Goal: Find specific page/section: Find specific page/section

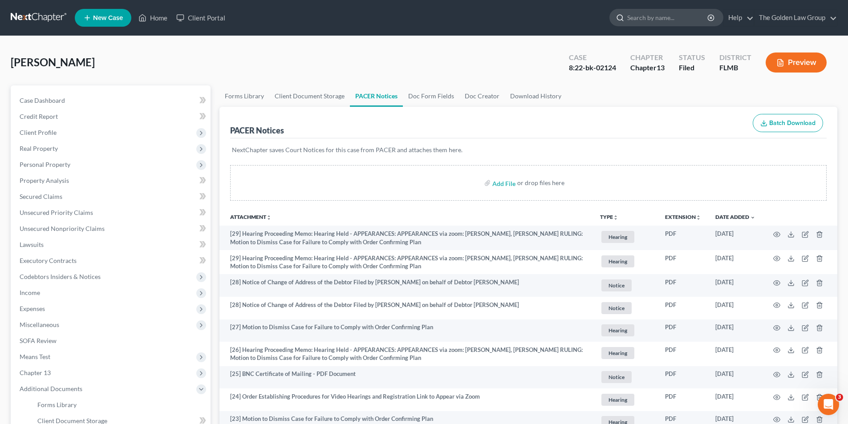
click at [672, 15] on input "search" at bounding box center [667, 17] width 81 height 16
type input "[PERSON_NAME]"
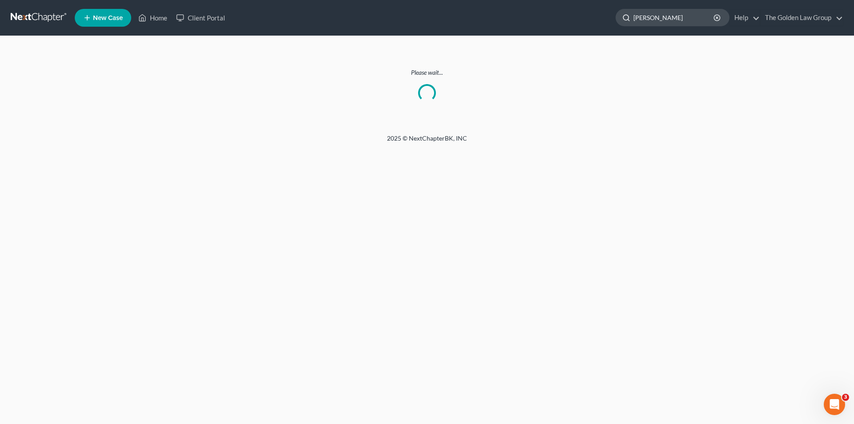
click at [673, 16] on input "[PERSON_NAME]" at bounding box center [674, 17] width 81 height 16
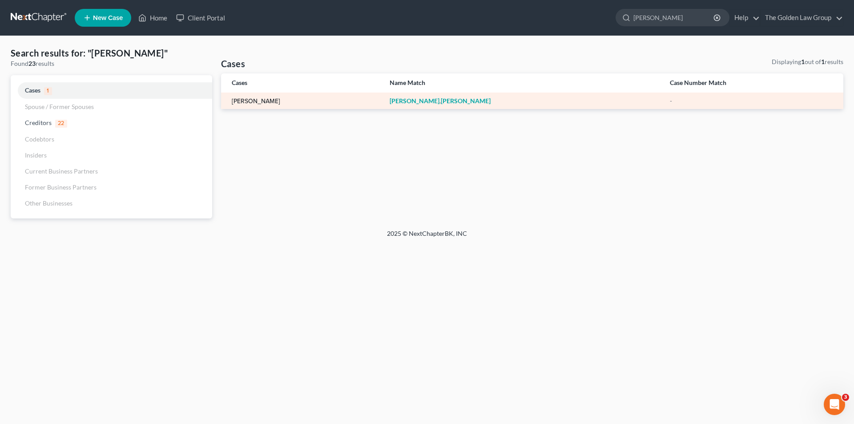
type input "[PERSON_NAME]"
click at [256, 98] on link "[PERSON_NAME]" at bounding box center [256, 101] width 48 height 6
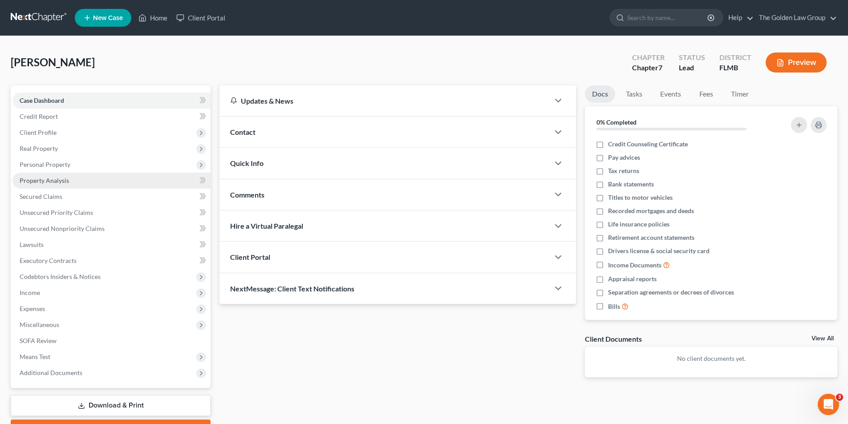
click at [47, 180] on span "Property Analysis" at bounding box center [44, 181] width 49 height 8
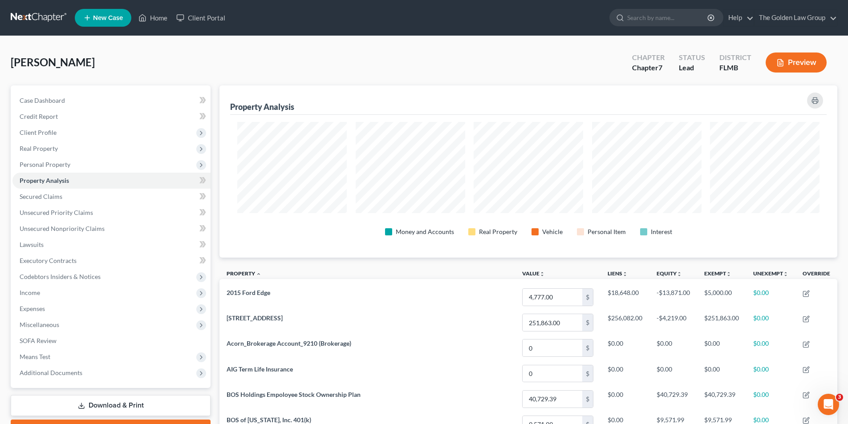
click at [785, 62] on button "Preview" at bounding box center [795, 63] width 61 height 20
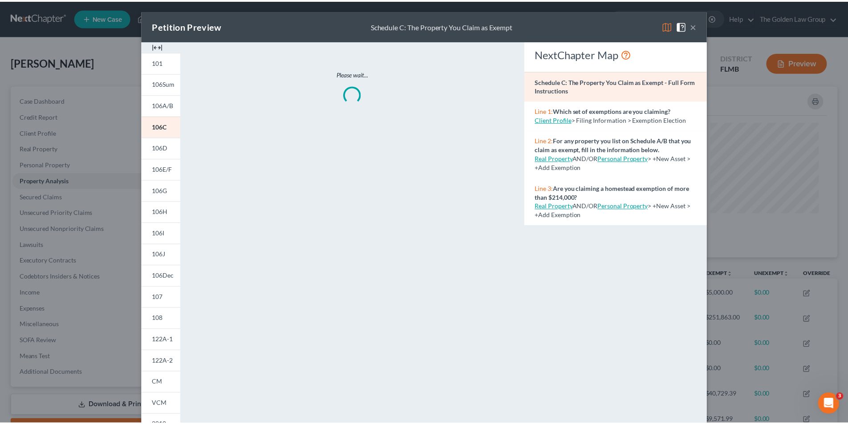
scroll to position [173, 622]
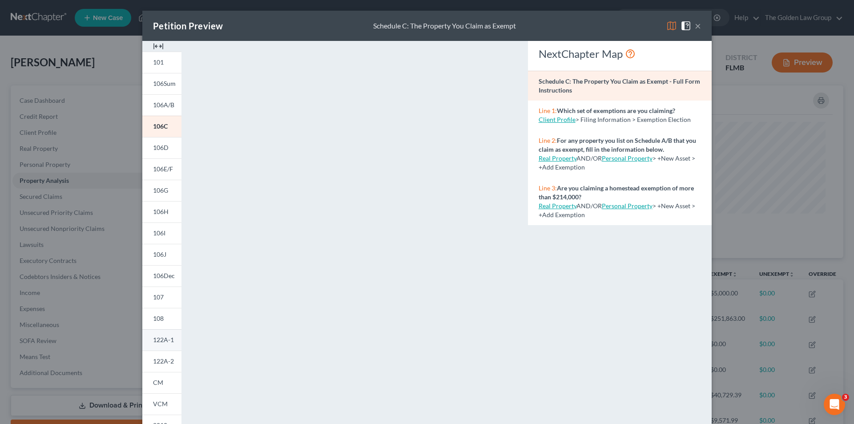
click at [165, 338] on span "122A-1" at bounding box center [163, 340] width 21 height 8
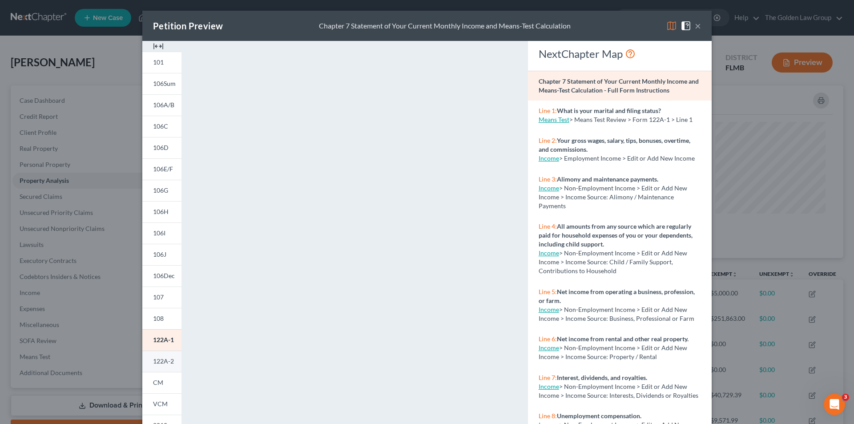
click at [161, 359] on span "122A-2" at bounding box center [163, 361] width 21 height 8
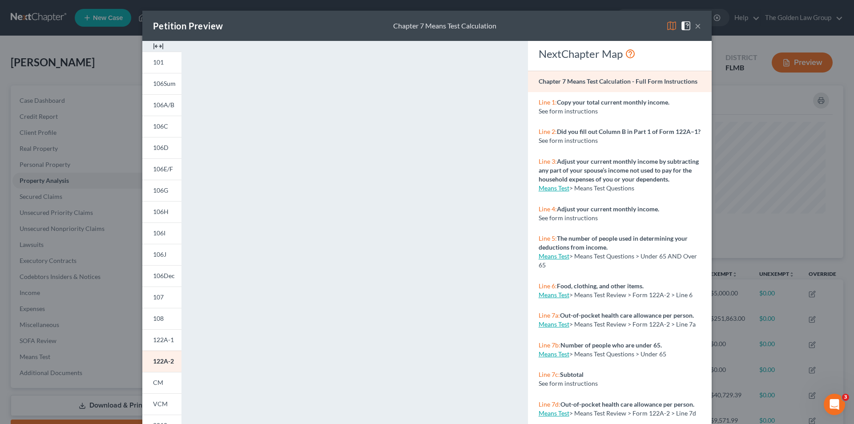
click at [105, 160] on div "Petition Preview Chapter 7 Means Test Calculation × 101 106Sum 106A/B 106C 106D…" at bounding box center [427, 212] width 854 height 424
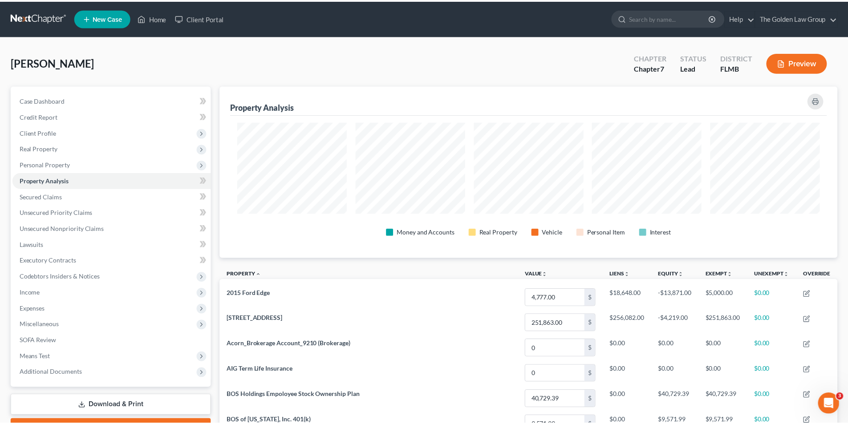
scroll to position [444777, 444331]
